Goal: Task Accomplishment & Management: Manage account settings

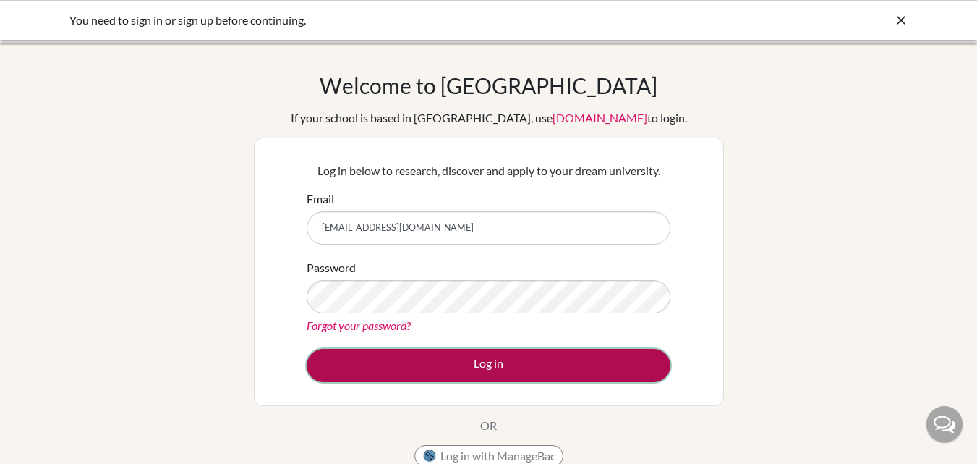
click at [537, 370] on button "Log in" at bounding box center [489, 365] width 364 height 33
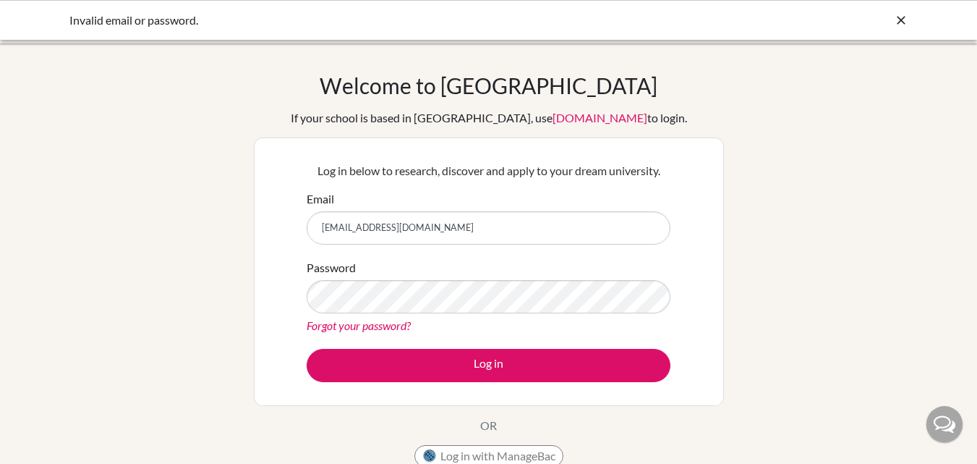
click at [433, 231] on input "[EMAIL_ADDRESS][DOMAIN_NAME]" at bounding box center [489, 227] width 364 height 33
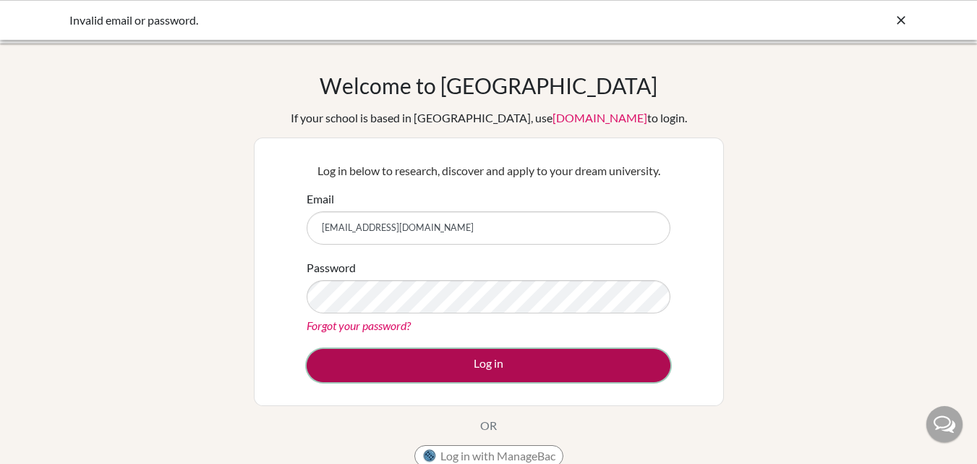
click at [490, 373] on button "Log in" at bounding box center [489, 365] width 364 height 33
